Goal: Use online tool/utility: Utilize a website feature to perform a specific function

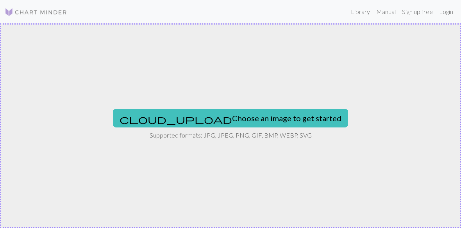
click at [134, 118] on span "cloud_upload" at bounding box center [176, 119] width 112 height 11
type input "C:\fakepath\IMG_0474.png"
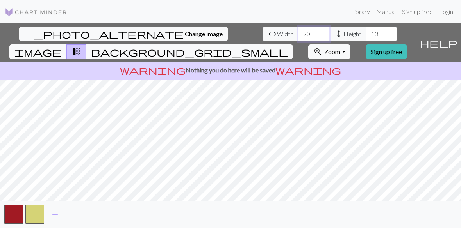
click at [327, 32] on input "20" at bounding box center [313, 34] width 31 height 15
type input "200"
click at [375, 19] on link "Manual" at bounding box center [386, 12] width 26 height 16
click at [386, 35] on input "13" at bounding box center [381, 34] width 31 height 15
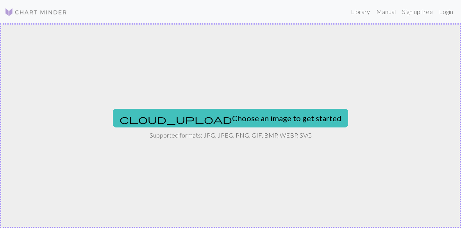
click at [314, 122] on button "cloud_upload Choose an image to get started" at bounding box center [230, 118] width 235 height 19
click at [441, 14] on link "Login" at bounding box center [446, 12] width 20 height 16
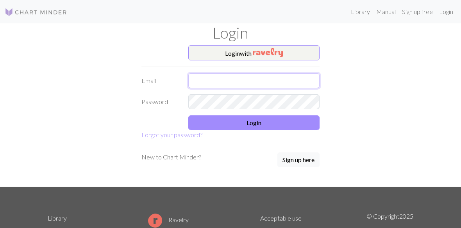
click at [207, 77] on input "text" at bounding box center [253, 80] width 131 height 15
click at [293, 85] on input "jiyu" at bounding box center [253, 80] width 131 height 15
type input "[EMAIL_ADDRESS][DOMAIN_NAME]"
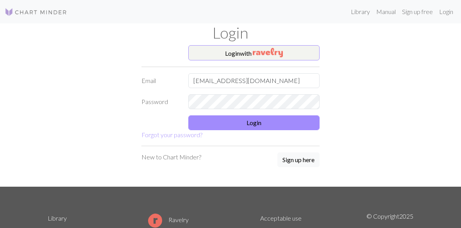
click at [266, 124] on button "Login" at bounding box center [253, 123] width 131 height 15
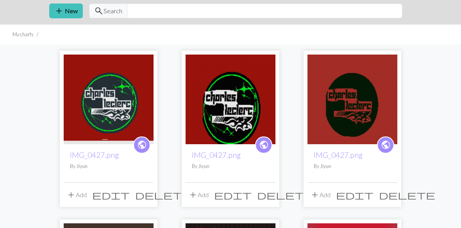
scroll to position [7, 0]
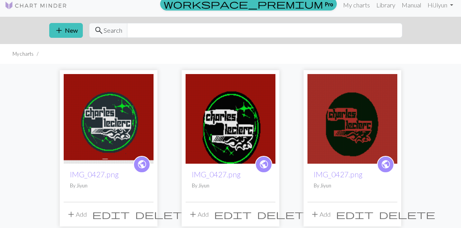
click at [65, 31] on button "add New" at bounding box center [66, 30] width 34 height 15
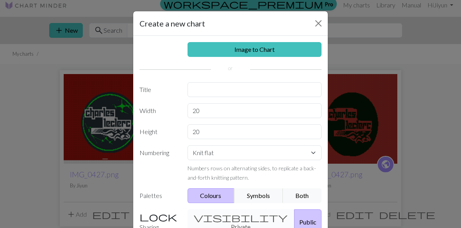
click at [209, 51] on link "Image to Chart" at bounding box center [254, 49] width 134 height 15
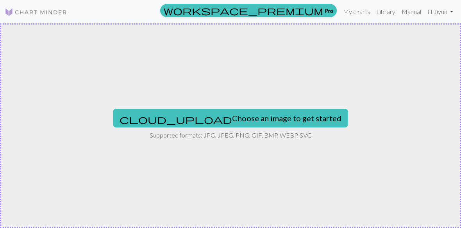
click at [153, 121] on span "cloud_upload" at bounding box center [176, 119] width 112 height 11
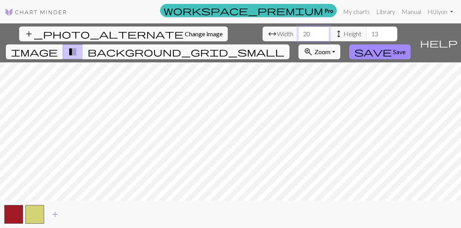
click at [322, 30] on input "20" at bounding box center [313, 34] width 31 height 15
type input "200"
click at [383, 33] on input "13" at bounding box center [381, 34] width 31 height 15
click at [55, 218] on span "add" at bounding box center [54, 214] width 9 height 11
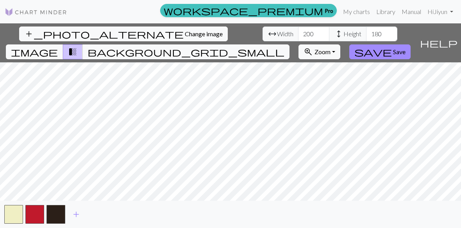
click at [79, 214] on span "add" at bounding box center [75, 214] width 9 height 11
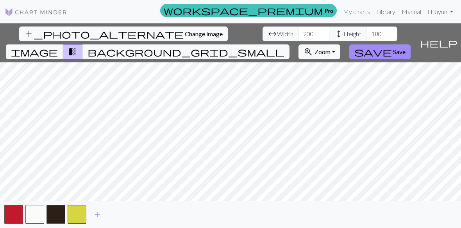
click at [90, 218] on button "add" at bounding box center [97, 214] width 20 height 15
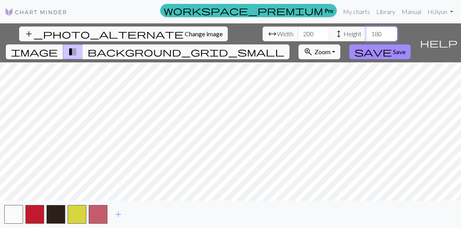
click at [389, 36] on input "180" at bounding box center [381, 34] width 31 height 15
type input "1"
type input "130"
click at [315, 36] on input "200" at bounding box center [313, 34] width 31 height 15
type input "2"
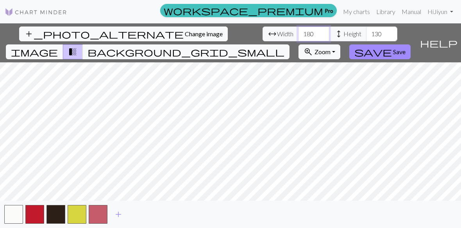
type input "180"
click at [390, 51] on span "save" at bounding box center [372, 51] width 37 height 11
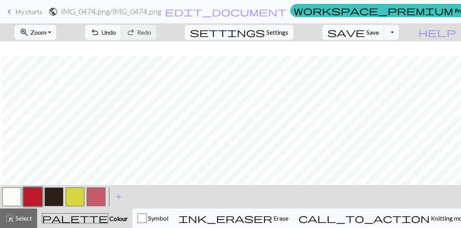
scroll to position [373, 216]
click at [73, 200] on button "button" at bounding box center [75, 197] width 19 height 19
click at [38, 196] on button "button" at bounding box center [32, 197] width 19 height 19
click at [96, 36] on span "undo" at bounding box center [94, 32] width 9 height 11
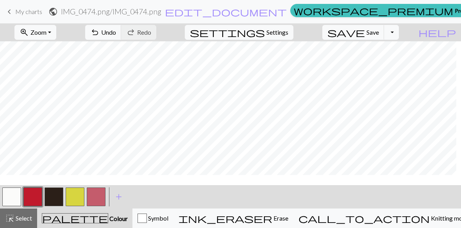
scroll to position [460, 259]
click at [72, 199] on button "button" at bounding box center [75, 197] width 19 height 19
click at [52, 200] on button "button" at bounding box center [54, 197] width 19 height 19
click at [32, 196] on button "button" at bounding box center [32, 197] width 19 height 19
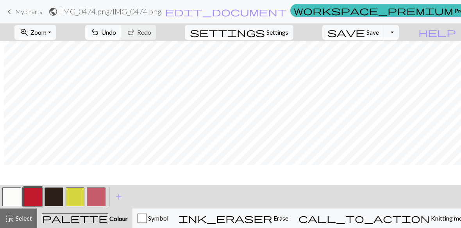
scroll to position [381, 253]
click at [77, 199] on button "button" at bounding box center [75, 197] width 19 height 19
click at [14, 197] on button "button" at bounding box center [11, 197] width 19 height 19
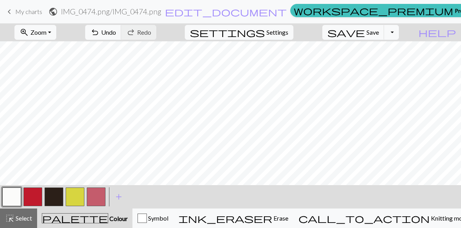
click at [71, 198] on button "button" at bounding box center [75, 197] width 19 height 19
click at [50, 202] on button "button" at bounding box center [54, 197] width 19 height 19
click at [80, 199] on button "button" at bounding box center [75, 197] width 19 height 19
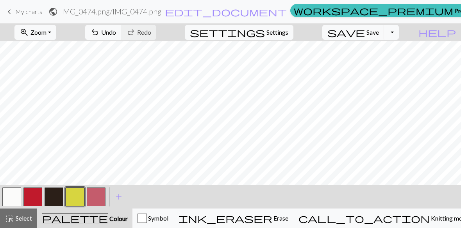
click at [9, 195] on button "button" at bounding box center [11, 197] width 19 height 19
click at [100, 34] on button "undo Undo Undo" at bounding box center [103, 32] width 36 height 15
click at [101, 36] on span "Undo" at bounding box center [108, 32] width 15 height 7
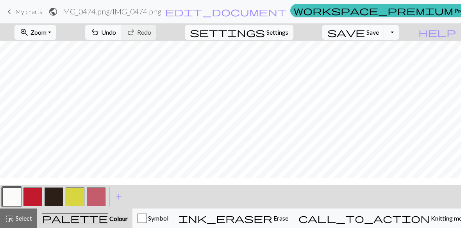
scroll to position [273, 0]
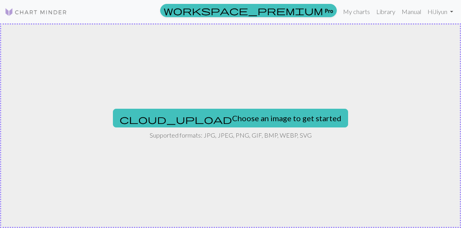
click at [244, 117] on button "cloud_upload Choose an image to get started" at bounding box center [230, 118] width 235 height 19
type input "C:\fakepath\IMG_0474.png"
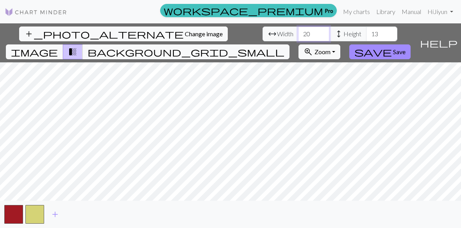
click at [318, 36] on input "20" at bounding box center [313, 34] width 31 height 15
type input "2"
type input "180"
click at [385, 33] on input "13" at bounding box center [381, 34] width 31 height 15
type input "130"
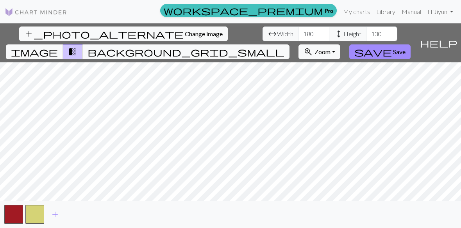
click at [55, 218] on span "add" at bounding box center [54, 214] width 9 height 11
click at [74, 219] on span "add" at bounding box center [75, 214] width 9 height 11
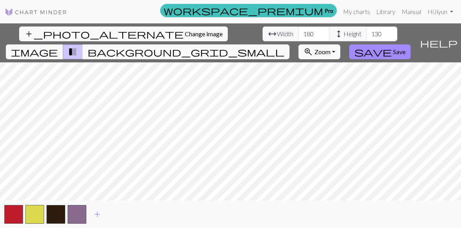
click at [76, 220] on button "button" at bounding box center [77, 214] width 19 height 19
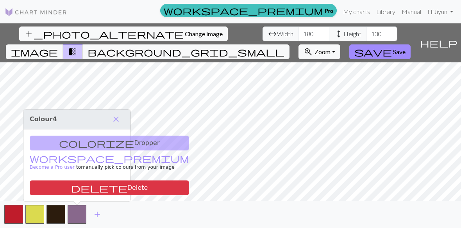
click at [64, 191] on button "delete Delete" at bounding box center [109, 188] width 159 height 15
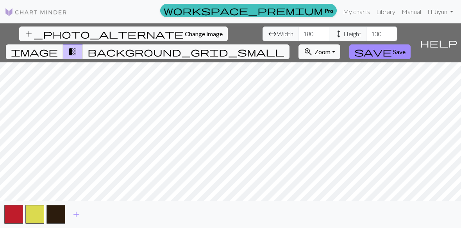
click at [378, 52] on span "save" at bounding box center [372, 51] width 37 height 11
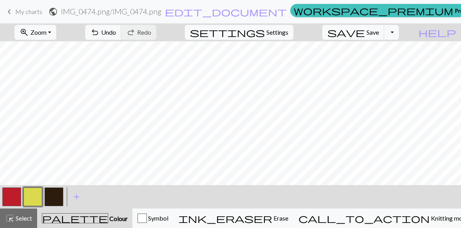
scroll to position [716, 279]
click at [31, 194] on button "button" at bounding box center [32, 197] width 19 height 19
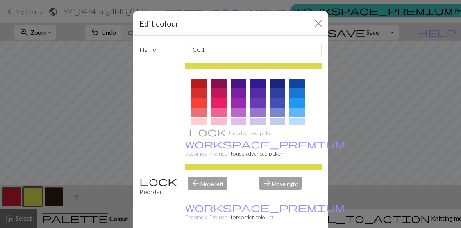
click at [316, 25] on button "Close" at bounding box center [318, 23] width 12 height 12
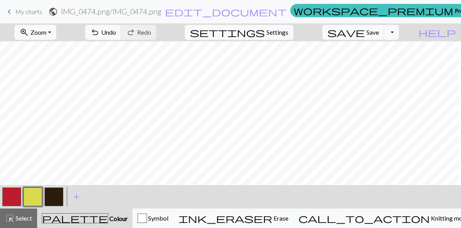
scroll to position [717, 270]
click at [12, 195] on button "button" at bounding box center [11, 197] width 19 height 19
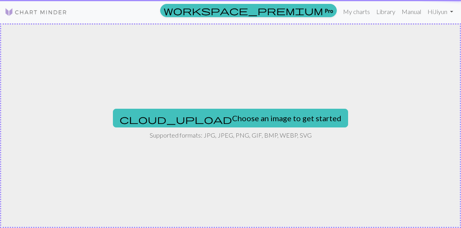
click at [245, 120] on button "cloud_upload Choose an image to get started" at bounding box center [230, 118] width 235 height 19
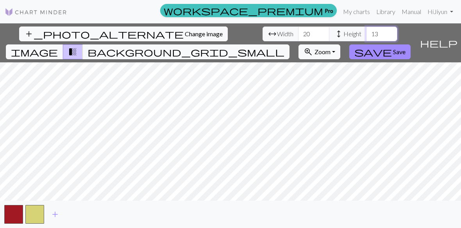
click at [381, 37] on input "13" at bounding box center [381, 34] width 31 height 15
type input "130"
click at [322, 35] on input "20" at bounding box center [313, 34] width 31 height 15
type input "2"
type input "1"
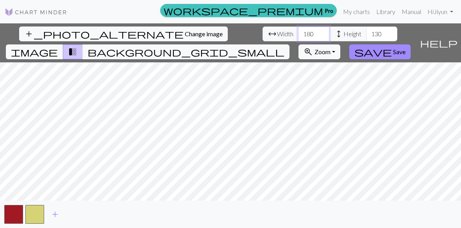
type input "180"
click at [53, 216] on span "add" at bounding box center [54, 214] width 9 height 11
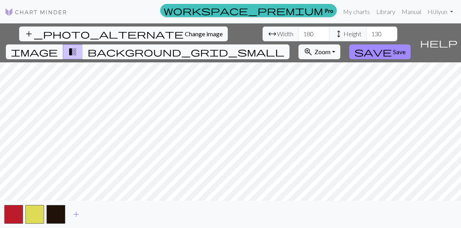
click at [385, 51] on span "save" at bounding box center [372, 51] width 37 height 11
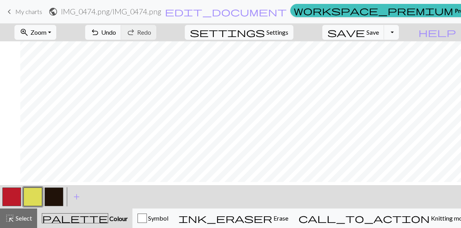
scroll to position [577, 171]
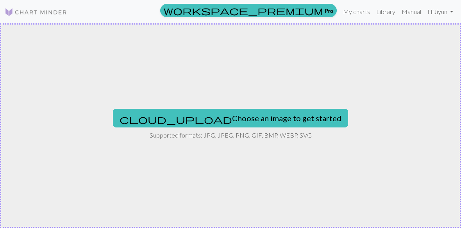
click at [296, 127] on button "cloud_upload Choose an image to get started" at bounding box center [230, 118] width 235 height 19
type input "C:\fakepath\IMG_0474.png"
